Goal: Find specific page/section: Find specific page/section

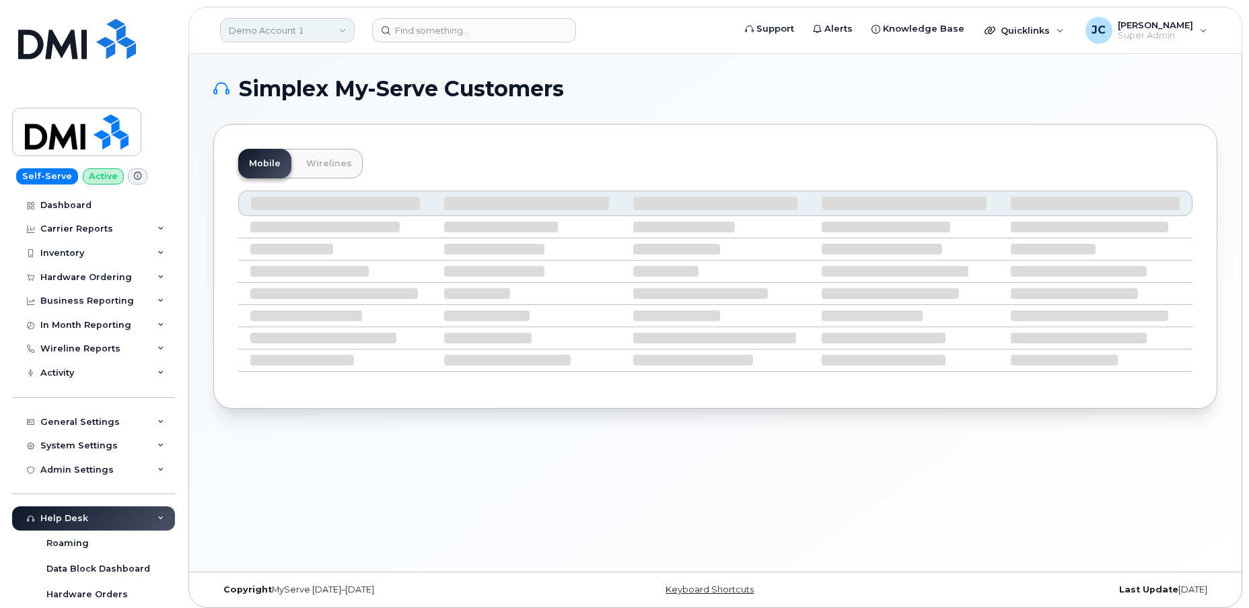
click at [330, 30] on link "Demo Account 1" at bounding box center [287, 30] width 135 height 24
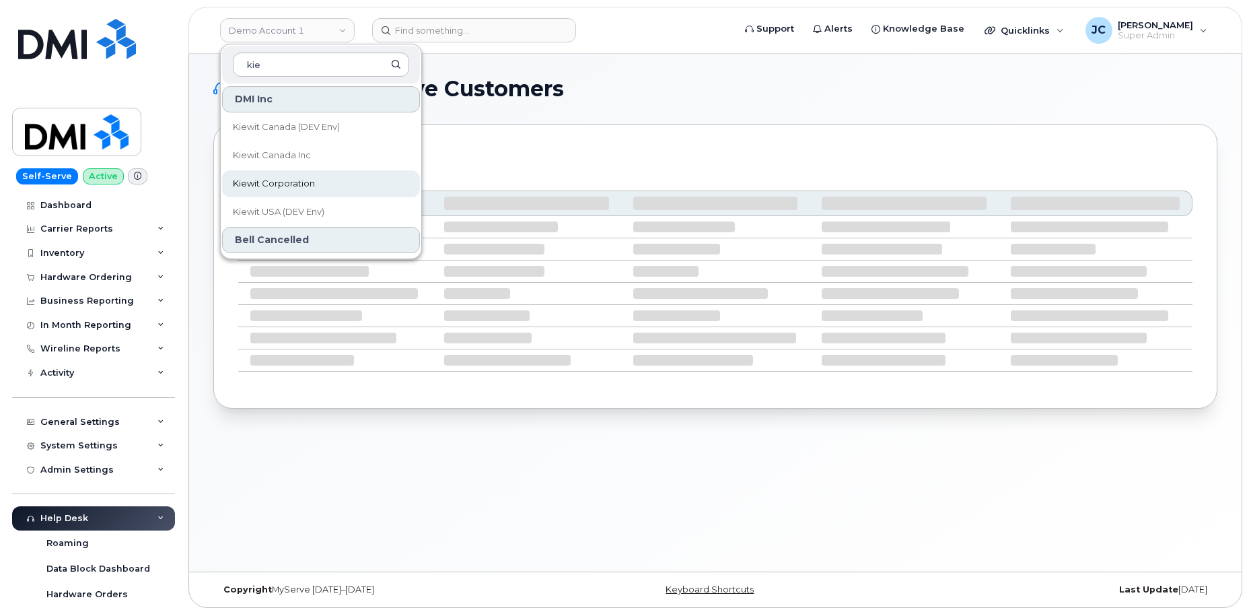
type input "kie"
click at [285, 180] on span "Kiewit Corporation" at bounding box center [274, 183] width 82 height 13
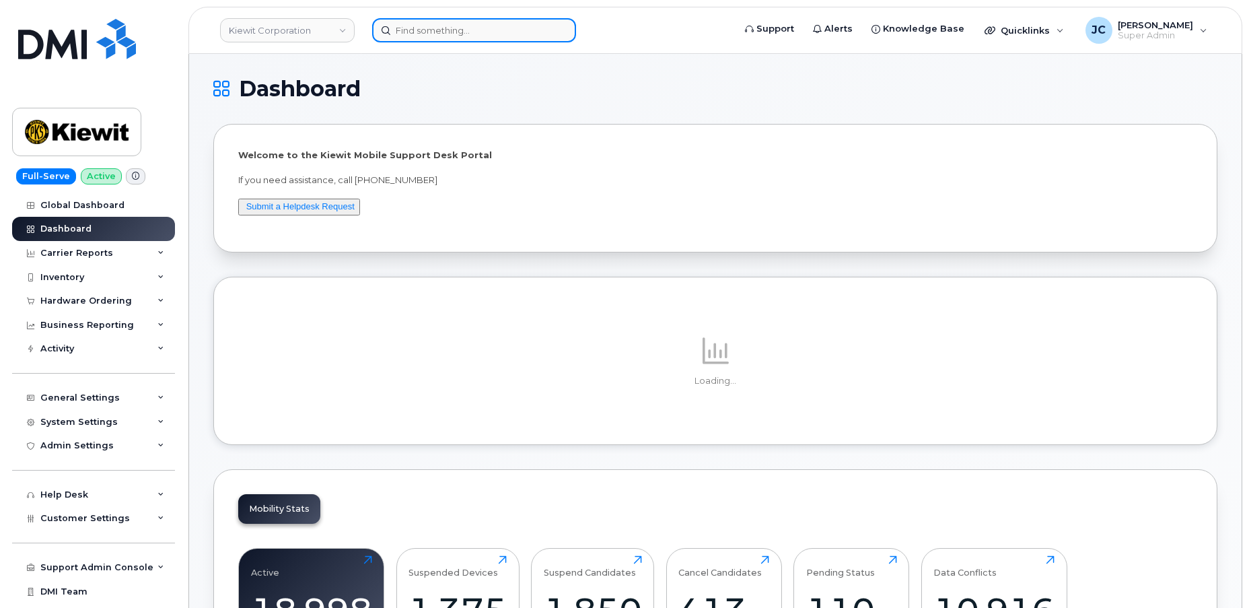
click at [495, 34] on input at bounding box center [474, 30] width 204 height 24
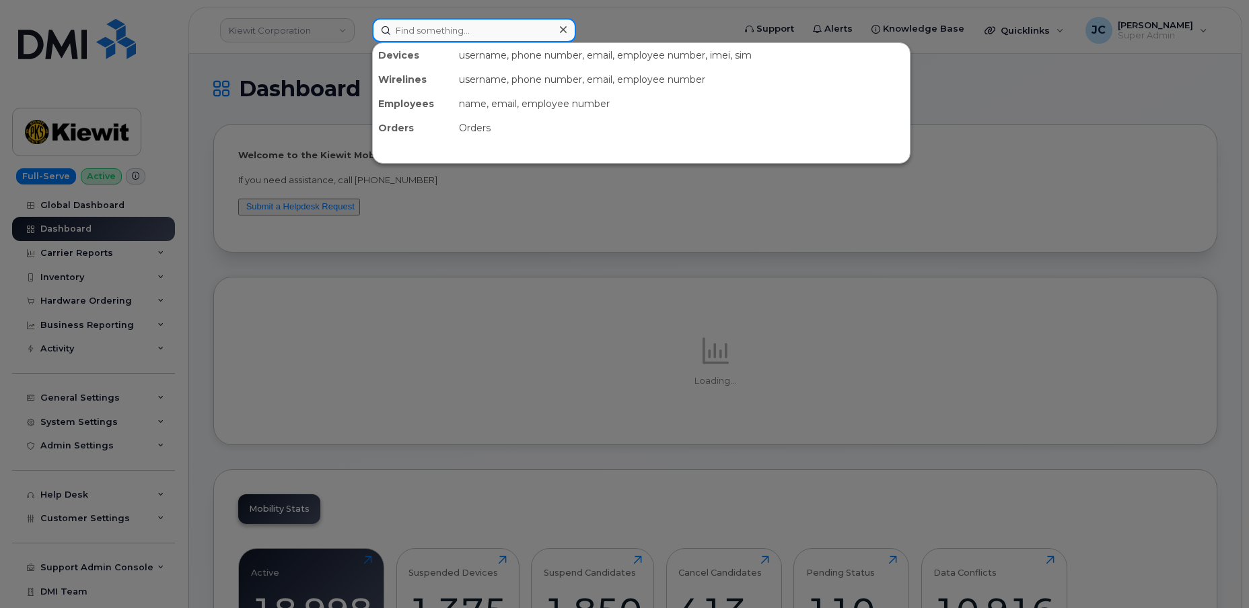
paste input "343.572.6793"
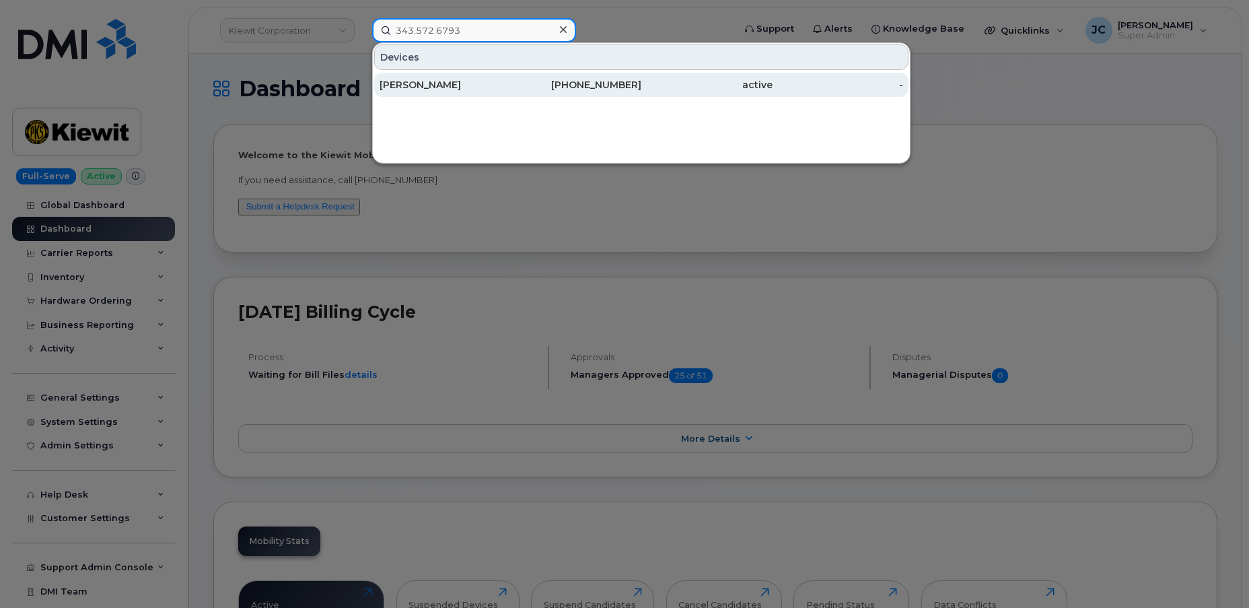
type input "343.572.6793"
click at [427, 80] on div "[PERSON_NAME]" at bounding box center [445, 84] width 131 height 13
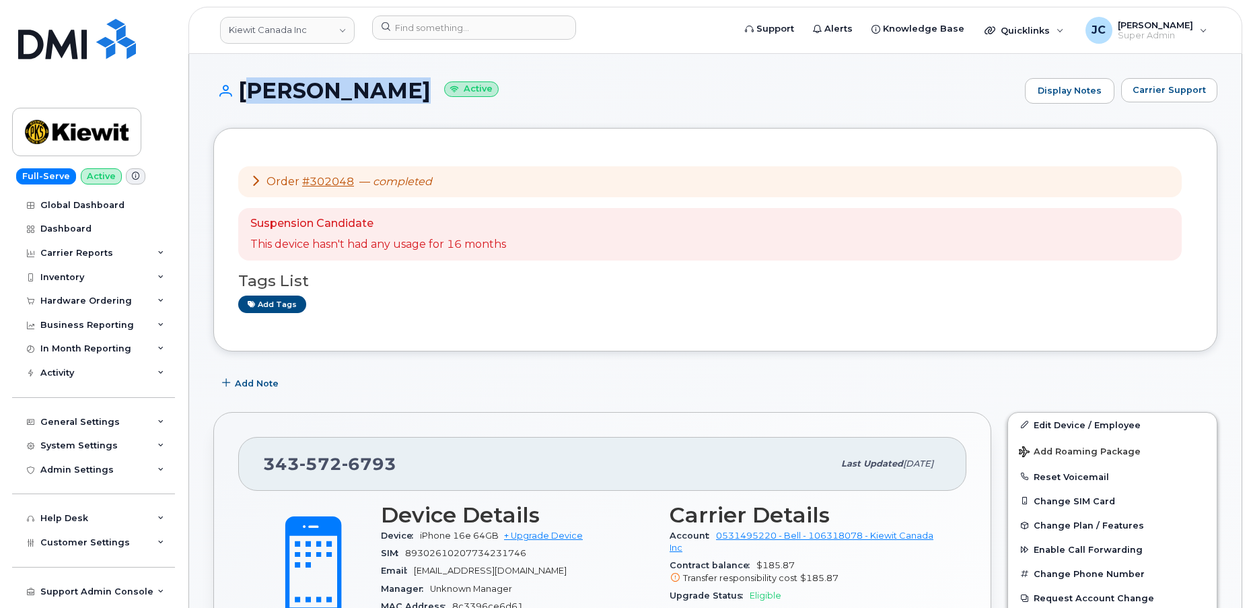
drag, startPoint x: 378, startPoint y: 92, endPoint x: 245, endPoint y: 102, distance: 133.6
click at [245, 102] on h1 "Maissa Filah Active" at bounding box center [615, 91] width 805 height 24
copy h1 "[PERSON_NAME]"
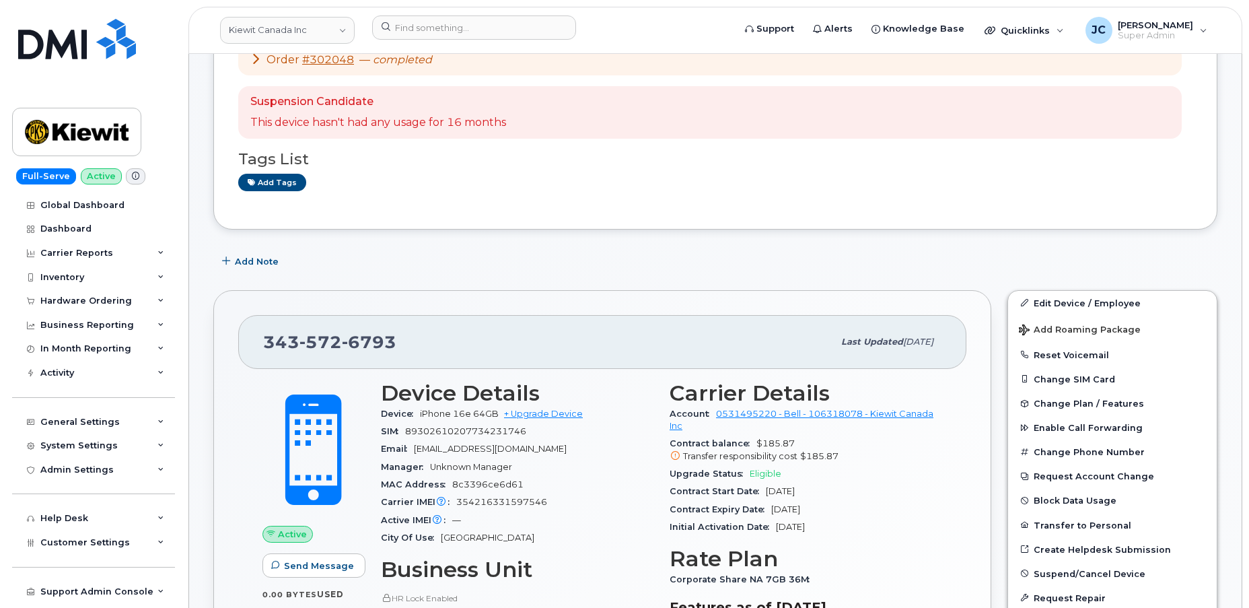
scroll to position [122, 0]
